Goal: Transaction & Acquisition: Purchase product/service

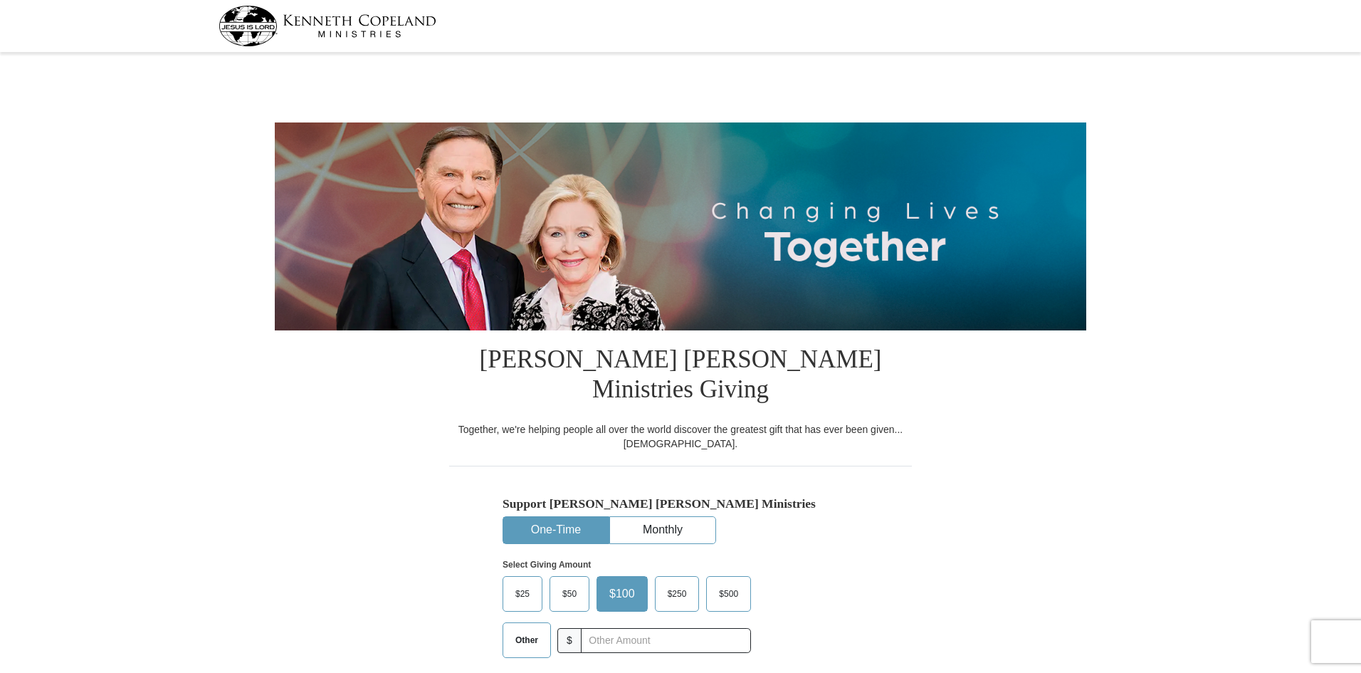
select select "AL"
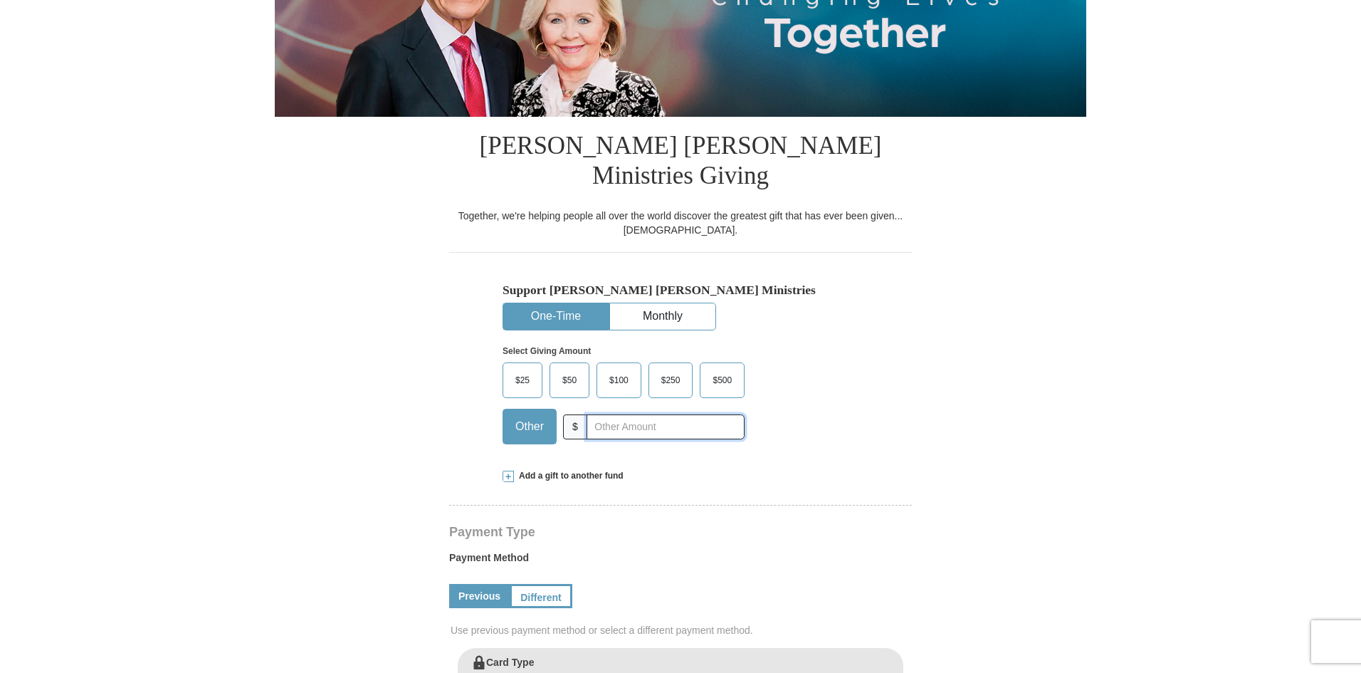
click at [620, 414] on input "text" at bounding box center [666, 426] width 158 height 25
type input "254"
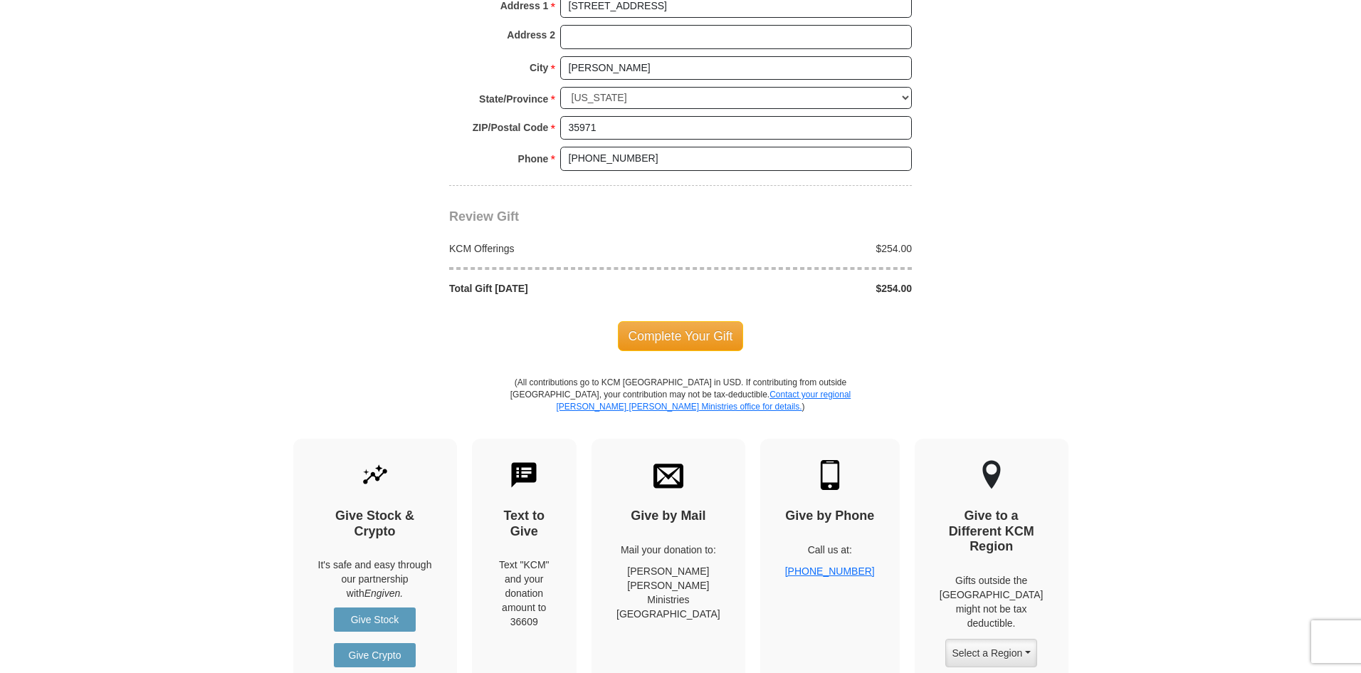
scroll to position [1210, 0]
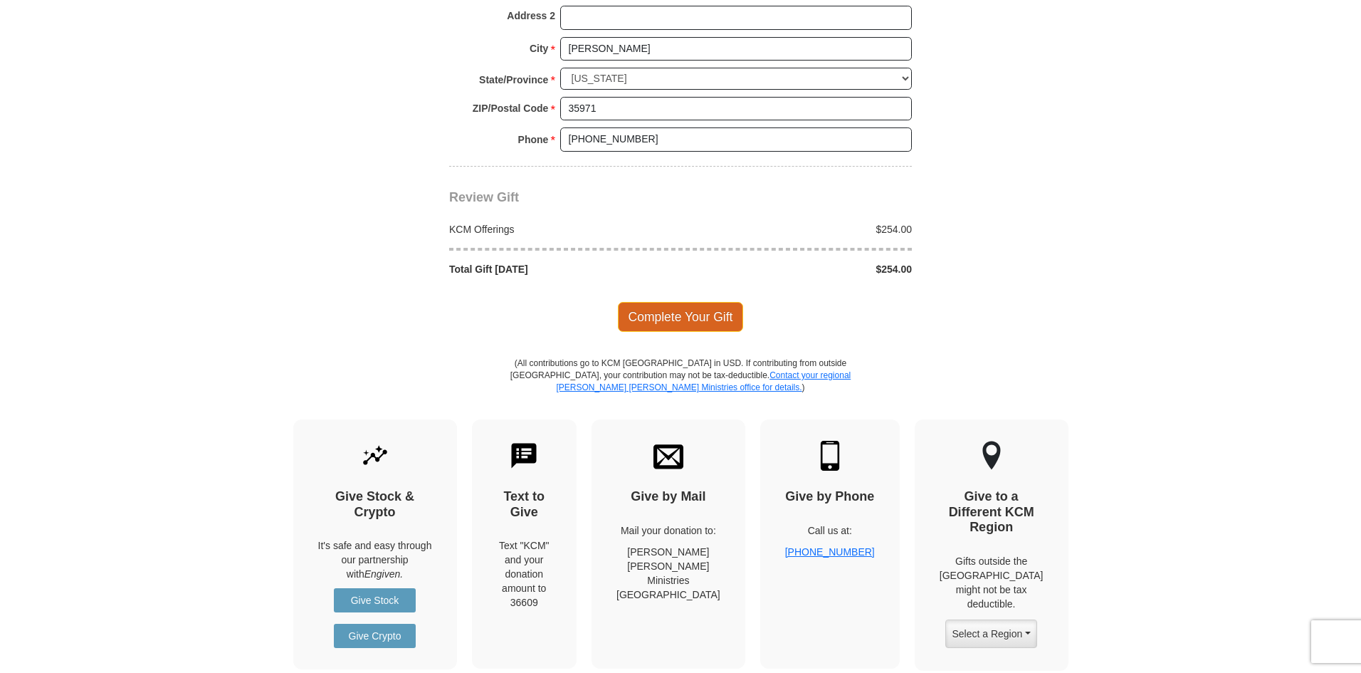
click at [673, 302] on span "Complete Your Gift" at bounding box center [681, 317] width 126 height 30
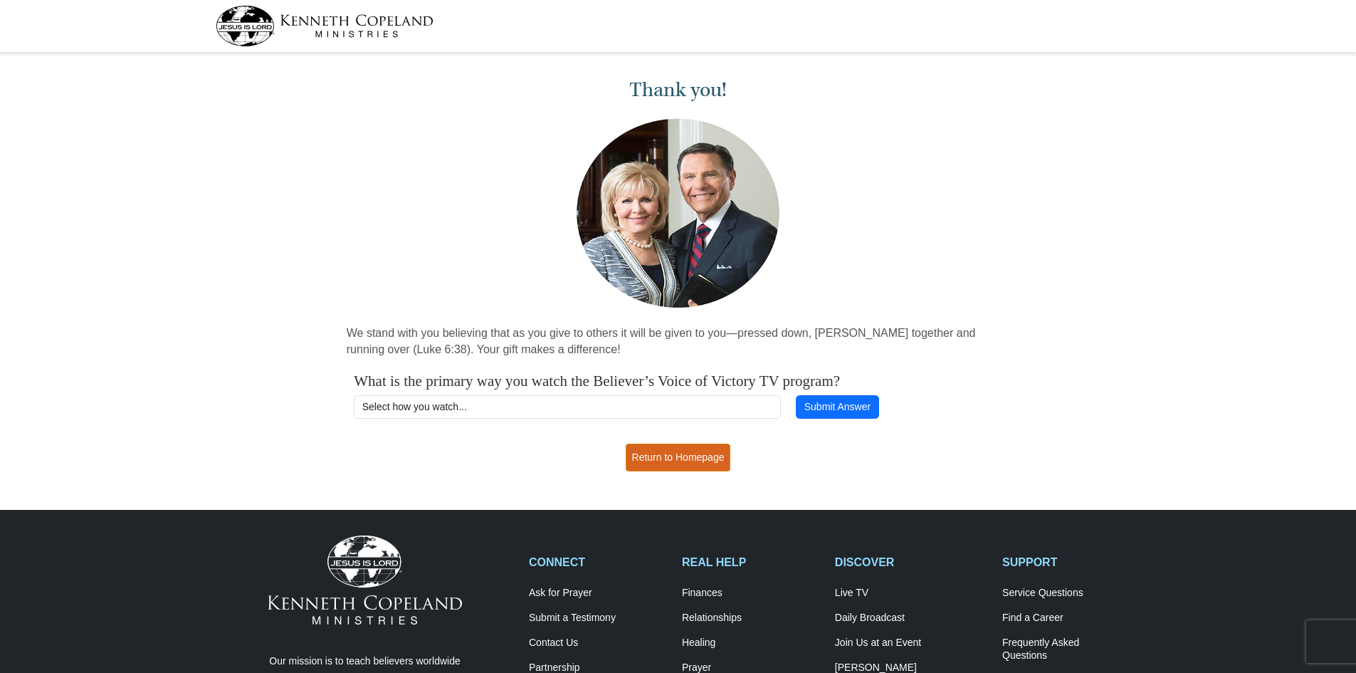
click at [635, 457] on link "Return to Homepage" at bounding box center [678, 457] width 105 height 28
